Goal: Task Accomplishment & Management: Use online tool/utility

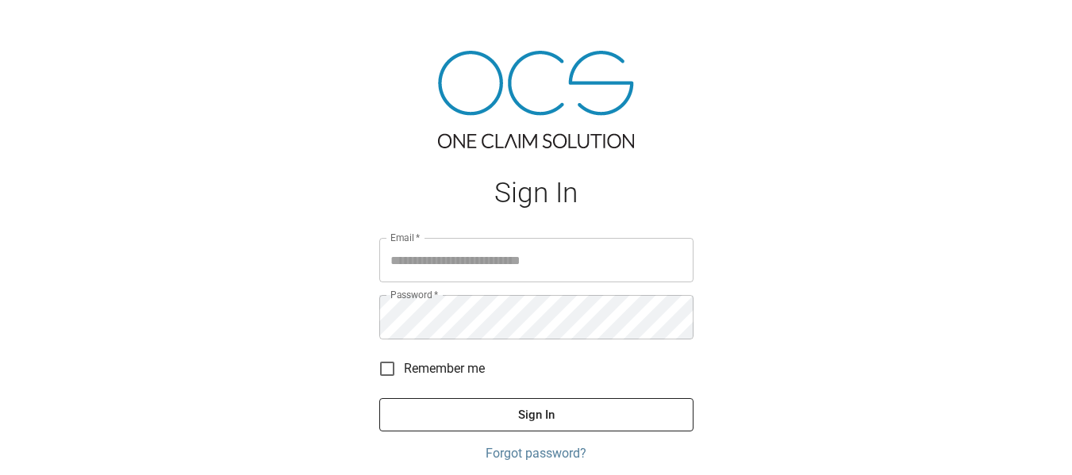
type input "**********"
click at [991, 284] on div "**********" at bounding box center [536, 270] width 1072 height 541
click at [533, 419] on button "Sign In" at bounding box center [536, 414] width 314 height 33
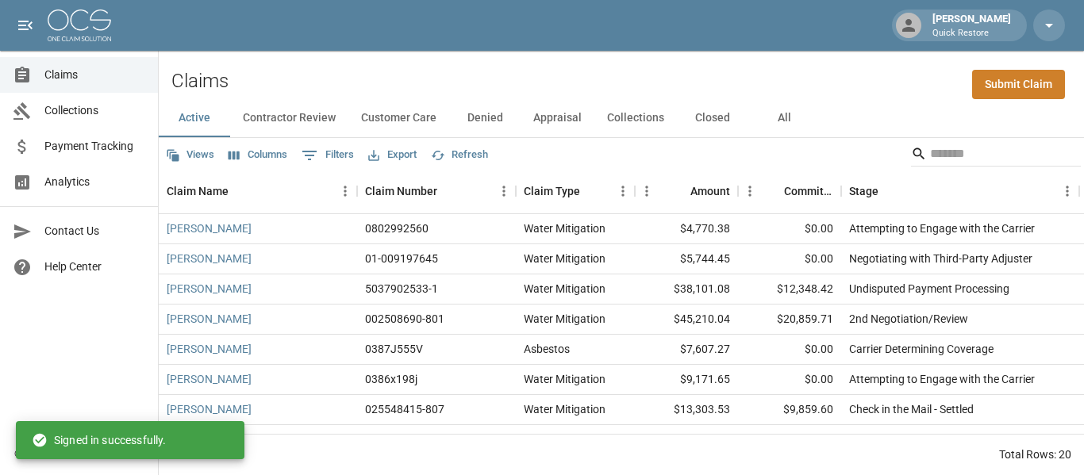
click at [770, 120] on button "All" at bounding box center [783, 118] width 71 height 38
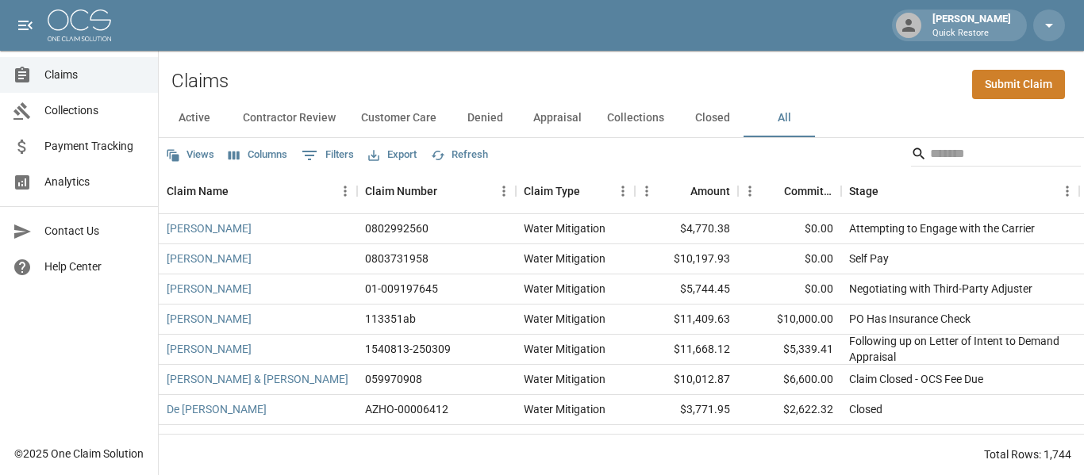
click at [196, 157] on button "Views" at bounding box center [190, 155] width 56 height 25
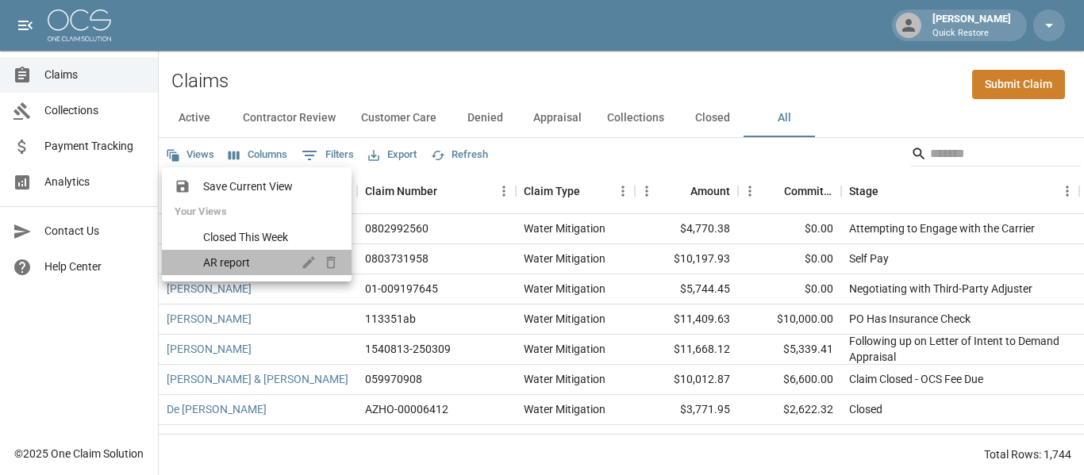
click at [226, 261] on span "AR report" at bounding box center [245, 263] width 85 height 16
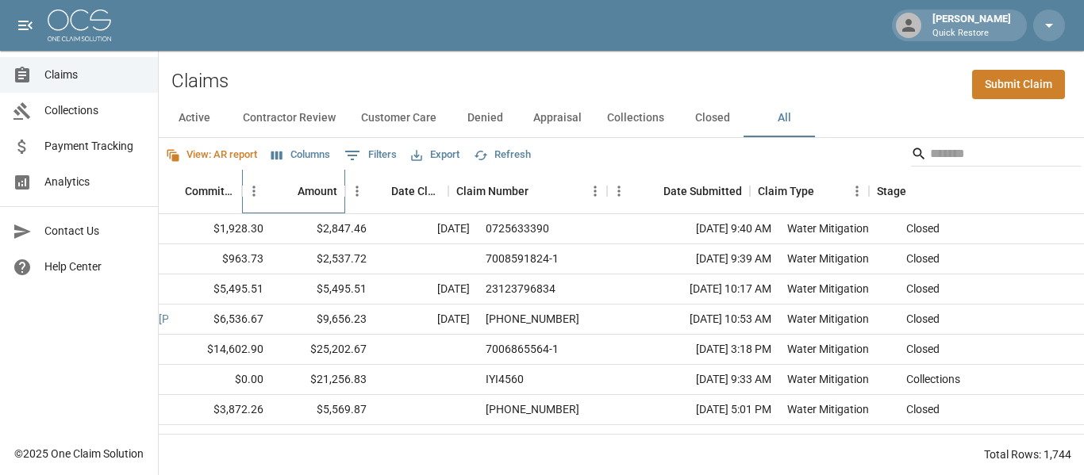
scroll to position [0, 244]
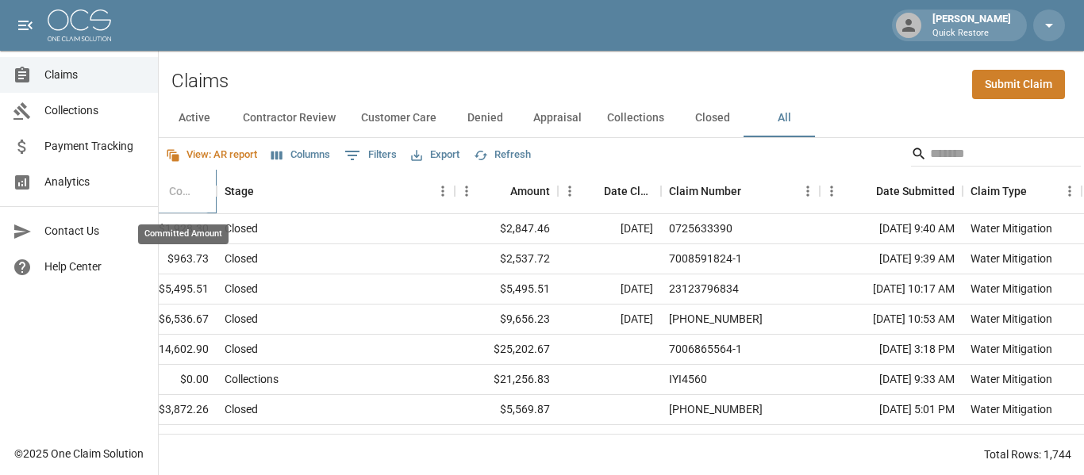
drag, startPoint x: 171, startPoint y: 194, endPoint x: 193, endPoint y: 184, distance: 23.4
click at [193, 184] on div "Committed Amount" at bounding box center [184, 191] width 30 height 44
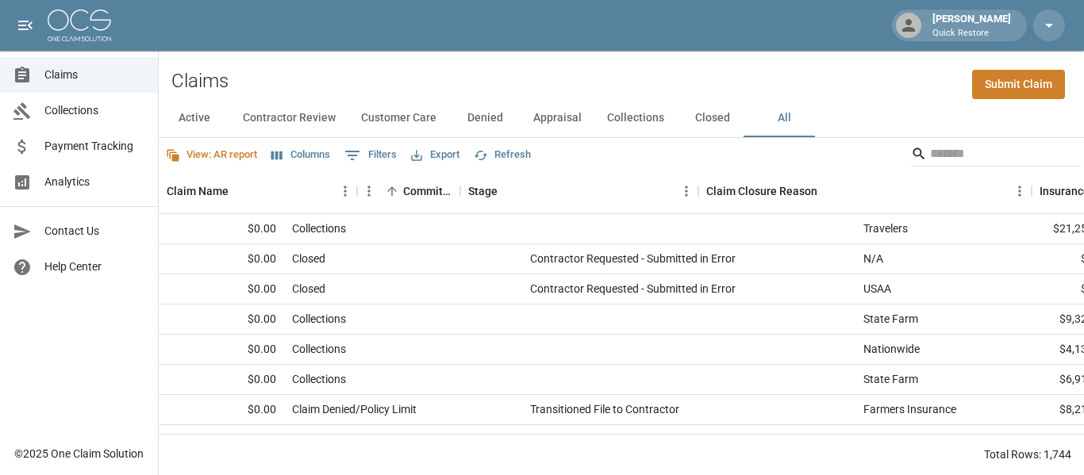
scroll to position [0, 0]
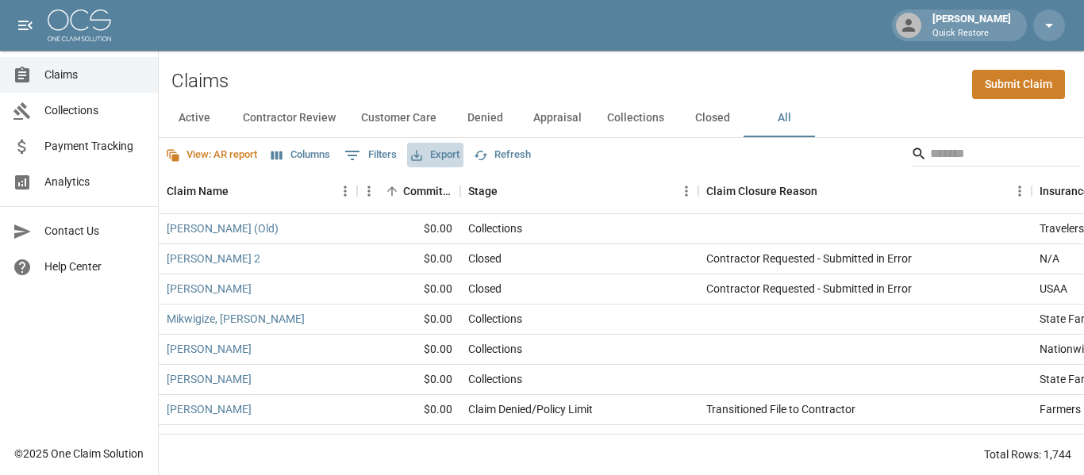
click at [453, 155] on button "Export" at bounding box center [435, 155] width 56 height 25
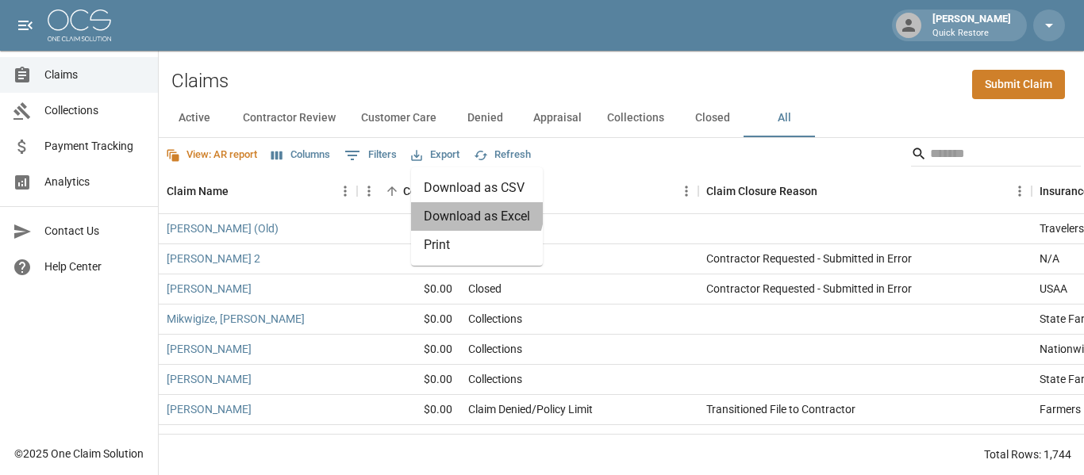
click at [473, 209] on li "Download as Excel" at bounding box center [477, 216] width 132 height 29
